Goal: Go to known website: Access a specific website the user already knows

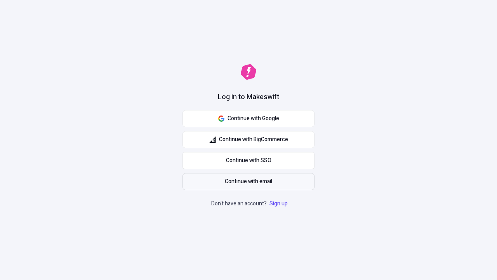
click at [249, 181] on span "Continue with email" at bounding box center [248, 181] width 47 height 9
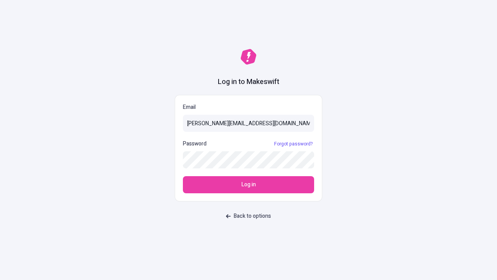
type input "sasha+test-ui@makeswift.com"
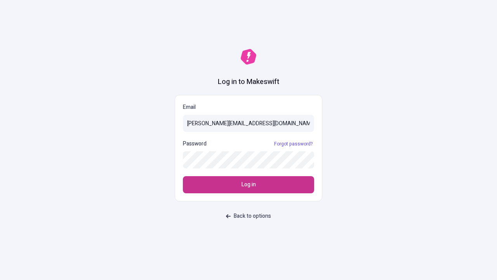
click at [249, 184] on span "Log in" at bounding box center [249, 184] width 14 height 9
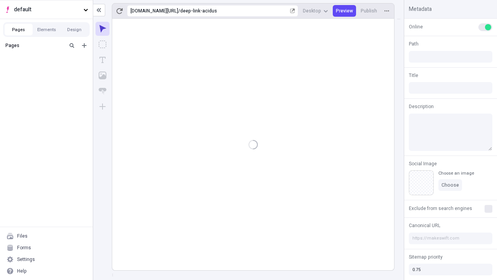
type input "/deep-link-acidus"
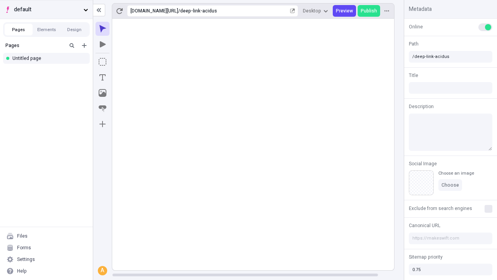
click at [46, 9] on span "default" at bounding box center [47, 9] width 66 height 9
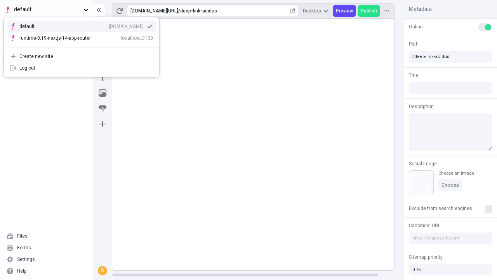
click at [109, 25] on div "qee9k4dy7d.staging.makeswift.site" at bounding box center [126, 26] width 35 height 6
click at [84, 45] on icon "Add new" at bounding box center [84, 45] width 5 height 5
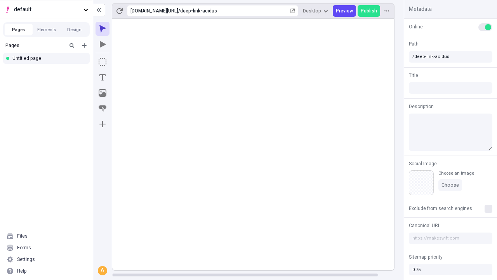
click at [49, 71] on div "Blank page" at bounding box center [48, 71] width 75 height 12
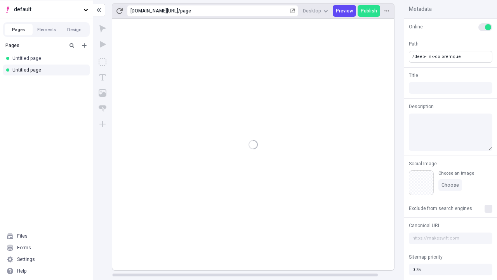
type input "/deep-link-doloremque"
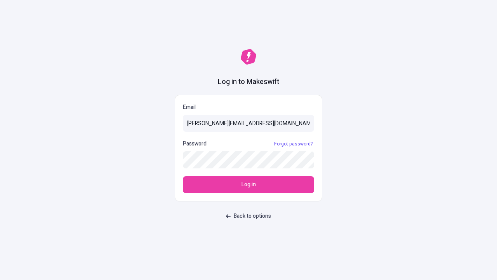
type input "sasha+test-ui@makeswift.com"
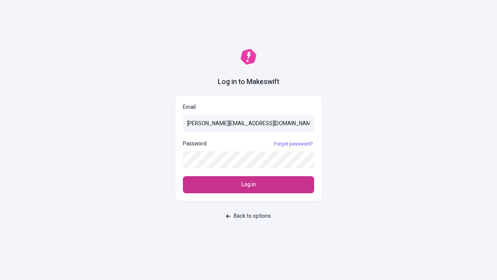
click at [249, 184] on span "Log in" at bounding box center [249, 184] width 14 height 9
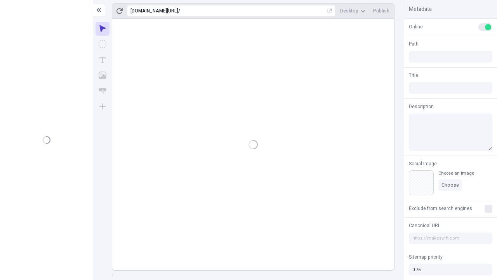
type input "/deep-link-doloremque"
